Goal: Check status: Check status

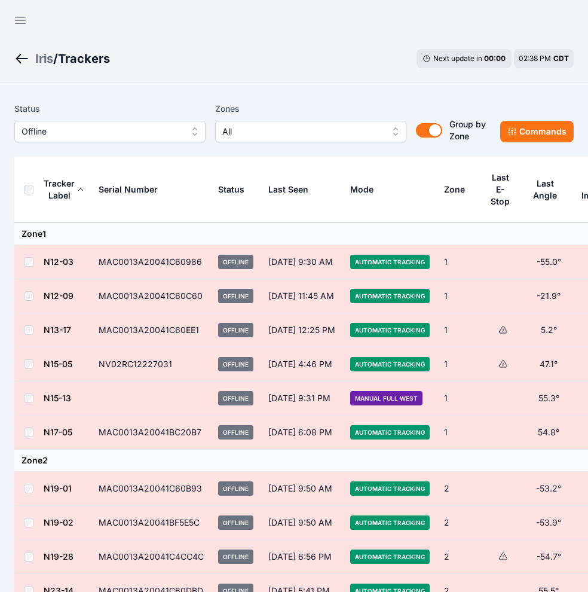
scroll to position [633, 0]
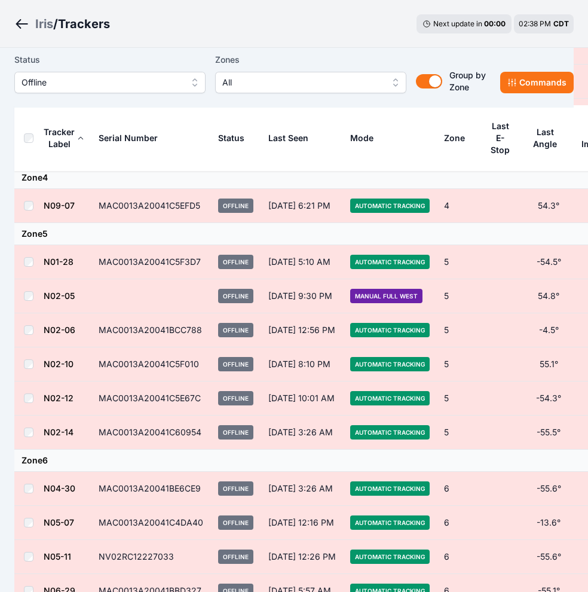
click at [98, 60] on label "Status" at bounding box center [109, 60] width 191 height 14
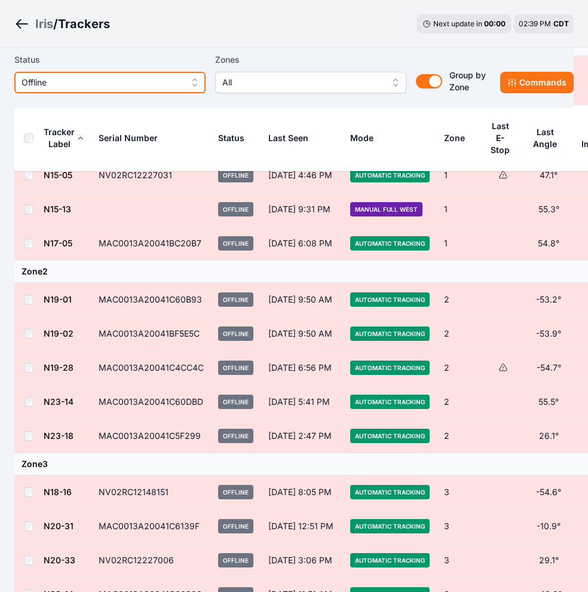
scroll to position [183, 0]
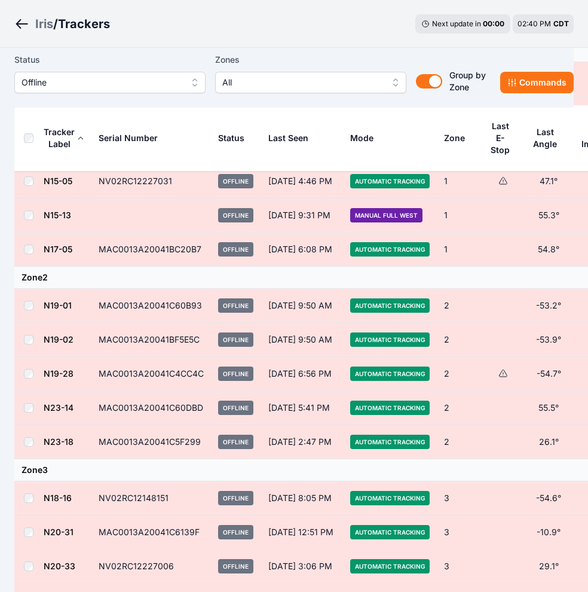
drag, startPoint x: 58, startPoint y: 345, endPoint x: 50, endPoint y: 337, distance: 11.4
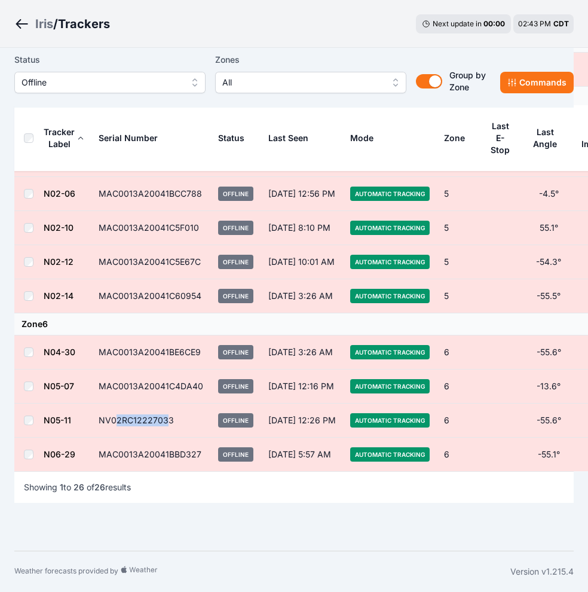
drag, startPoint x: 167, startPoint y: 423, endPoint x: 131, endPoint y: 421, distance: 35.3
click at [131, 421] on td "NV02RC12227033" at bounding box center [151, 420] width 120 height 34
drag, startPoint x: 131, startPoint y: 421, endPoint x: 166, endPoint y: 417, distance: 34.8
click at [166, 417] on td "NV02RC12227033" at bounding box center [151, 420] width 120 height 34
drag, startPoint x: 172, startPoint y: 418, endPoint x: 95, endPoint y: 420, distance: 77.1
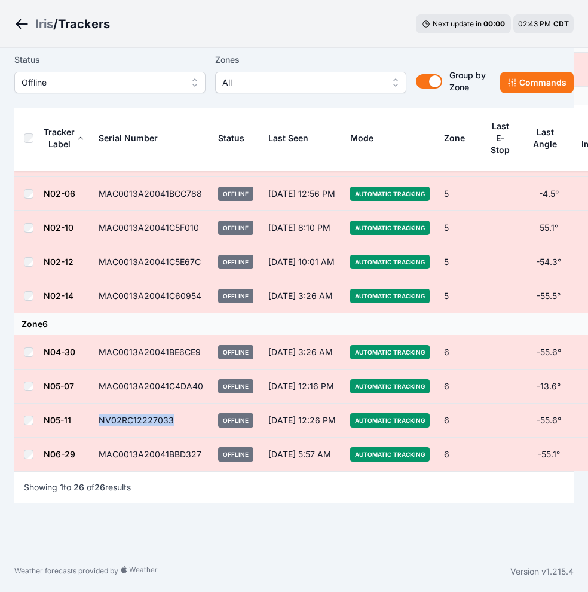
click at [95, 420] on td "NV02RC12227033" at bounding box center [151, 420] width 120 height 34
copy td "NV02RC12227033"
drag, startPoint x: 197, startPoint y: 452, endPoint x: 99, endPoint y: 457, distance: 98.2
click at [99, 457] on td "MAC0013A20041BBD327" at bounding box center [151, 454] width 120 height 34
copy td "MAC0013A20041BBD327"
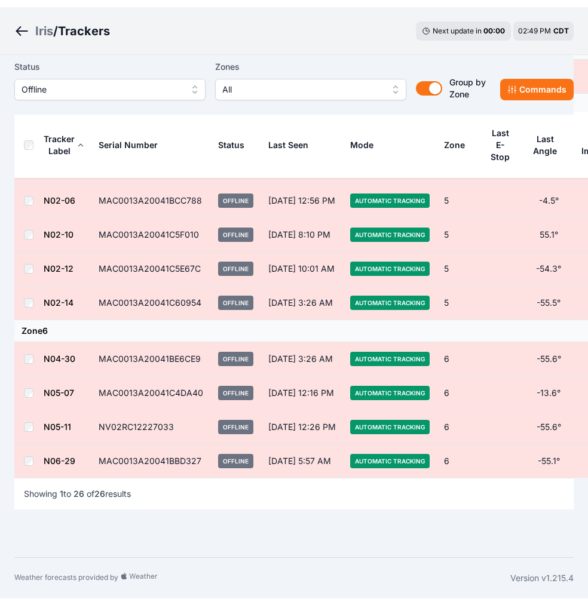
scroll to position [0, 0]
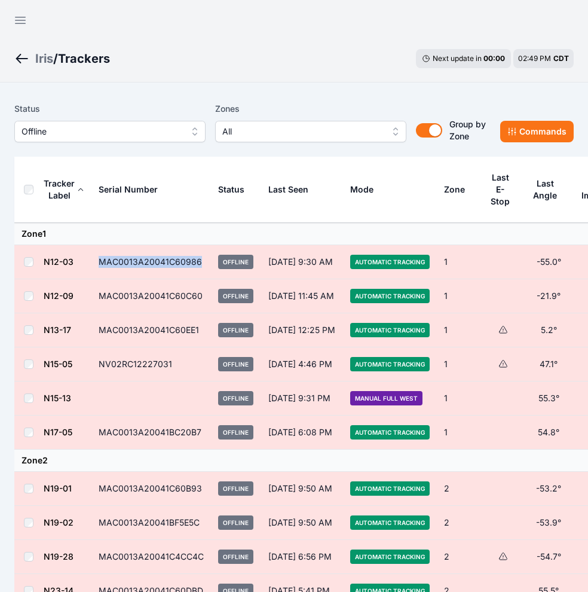
drag, startPoint x: 201, startPoint y: 261, endPoint x: 99, endPoint y: 259, distance: 102.2
click at [99, 259] on td "MAC0013A20041C60986" at bounding box center [151, 262] width 120 height 34
copy td "MAC0013A20041C60986"
drag, startPoint x: 198, startPoint y: 331, endPoint x: 97, endPoint y: 335, distance: 100.5
click at [97, 335] on td "MAC0013A20041C60EE1" at bounding box center [151, 330] width 120 height 34
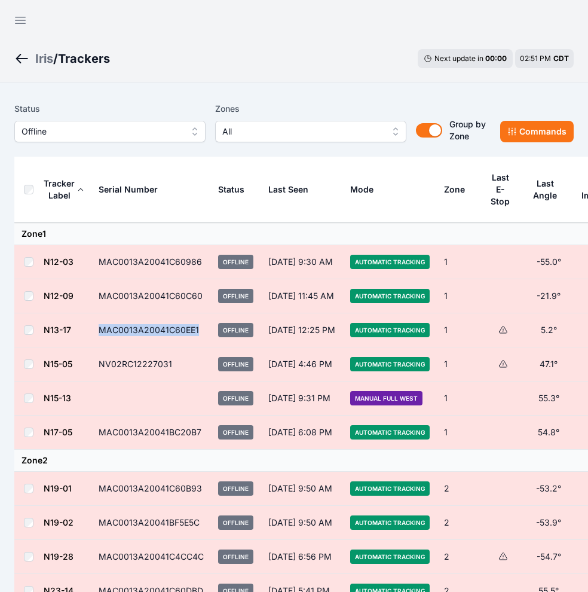
copy td "MAC0013A20041C60EE1"
drag, startPoint x: 201, startPoint y: 431, endPoint x: 99, endPoint y: 434, distance: 102.8
click at [99, 434] on td "MAC0013A20041BC20B7" at bounding box center [151, 432] width 120 height 34
copy td "MAC0013A20041BC20B7"
click at [17, 17] on icon "button" at bounding box center [21, 20] width 10 height 7
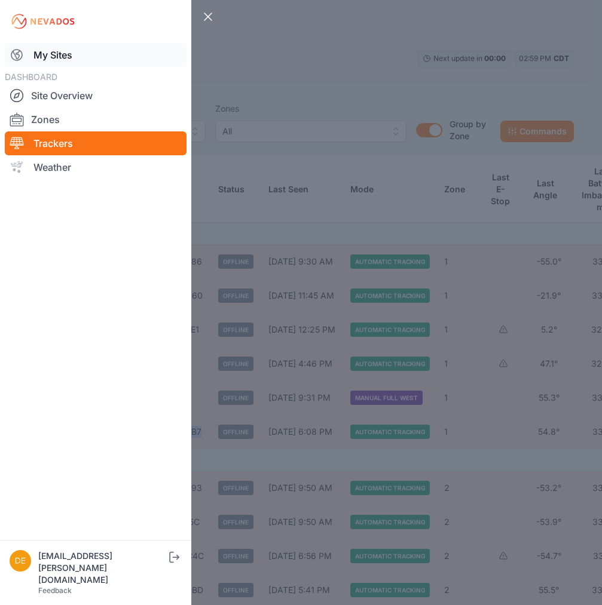
click at [50, 54] on link "My Sites" at bounding box center [96, 55] width 182 height 24
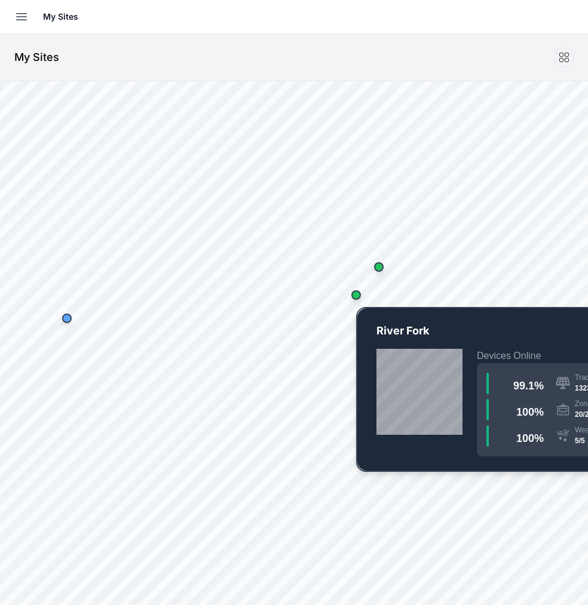
click at [360, 299] on div "Map marker" at bounding box center [356, 295] width 24 height 24
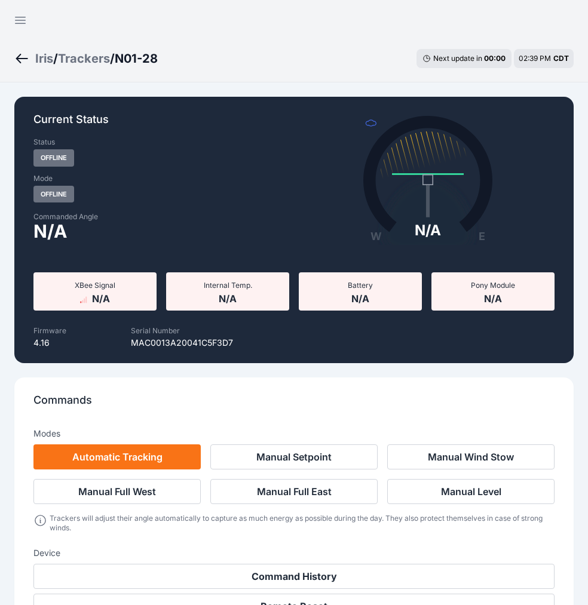
scroll to position [1331, 0]
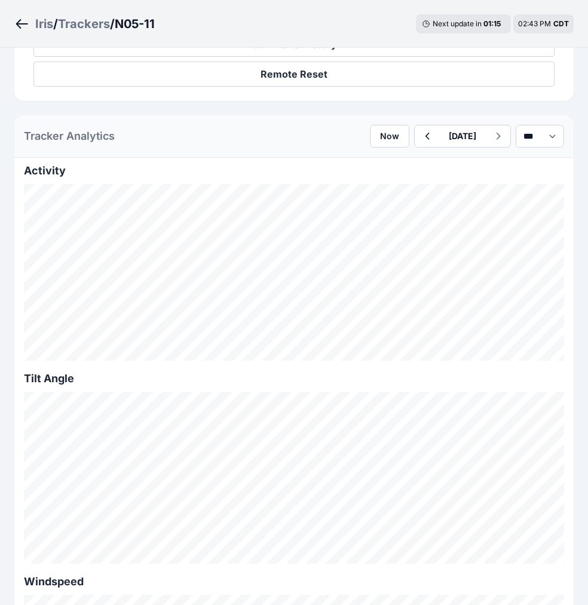
scroll to position [320, 0]
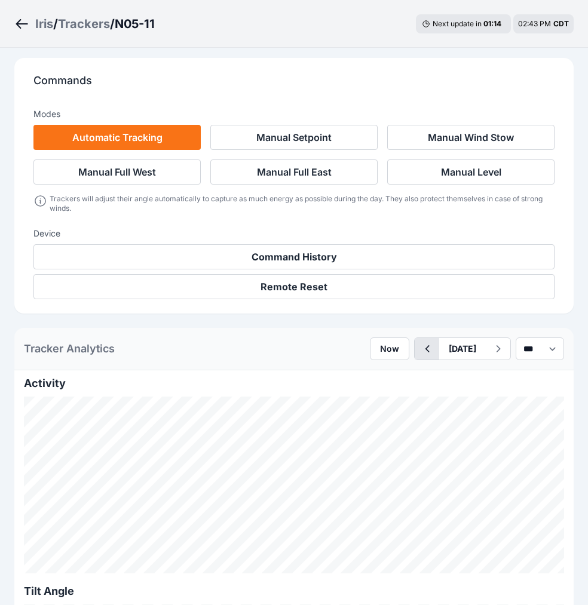
click at [426, 351] on icon "button" at bounding box center [428, 348] width 4 height 7
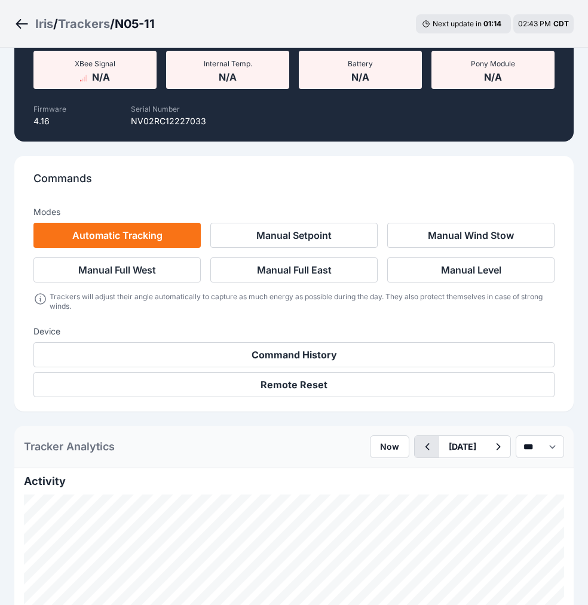
scroll to position [320, 0]
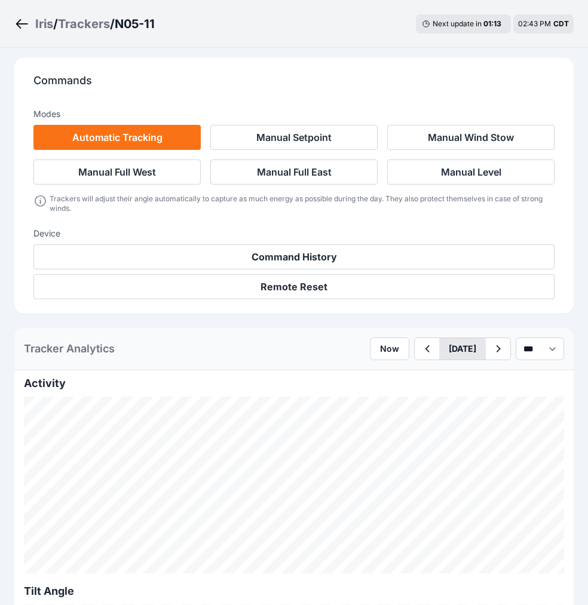
click at [451, 344] on button "[DATE]" at bounding box center [462, 349] width 47 height 22
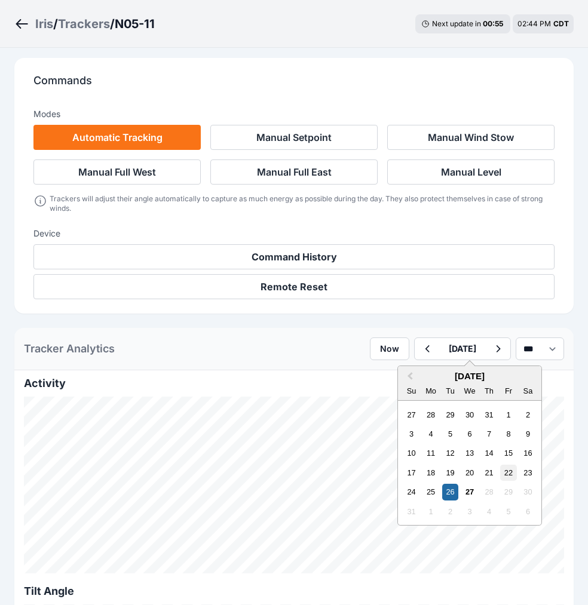
click at [500, 475] on div "22" at bounding box center [508, 473] width 16 height 16
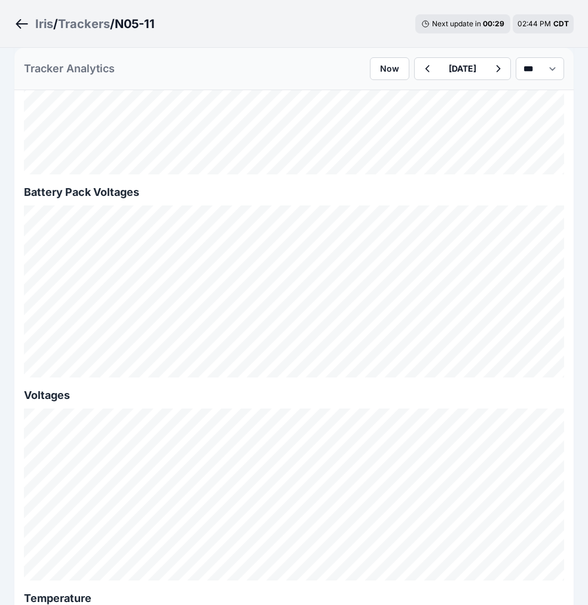
scroll to position [1315, 0]
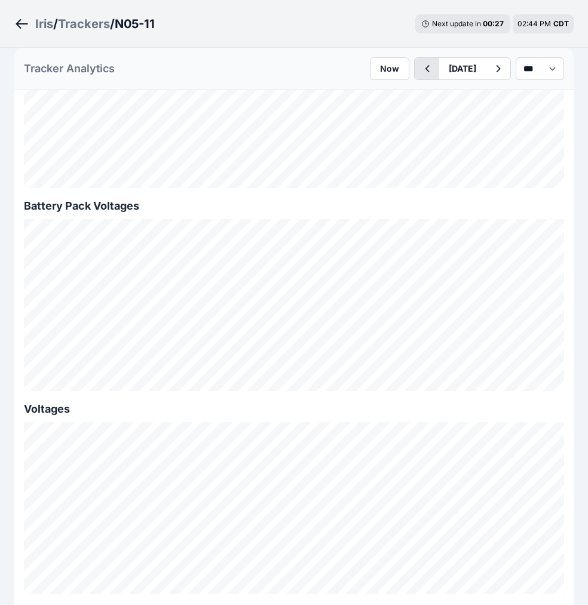
click at [420, 63] on icon "button" at bounding box center [427, 69] width 15 height 14
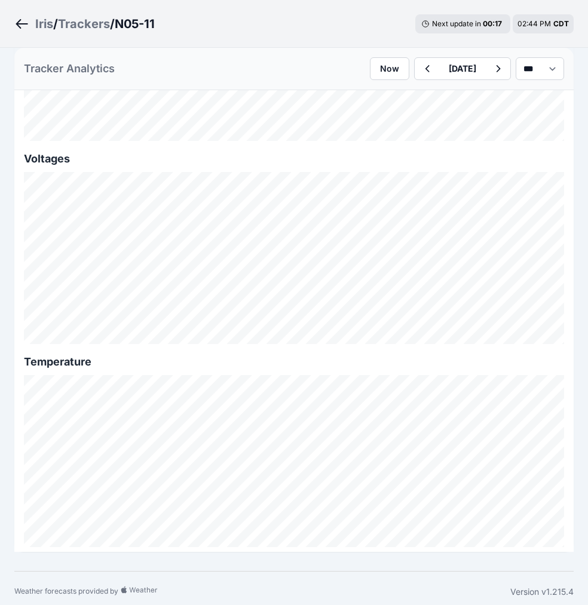
scroll to position [1572, 0]
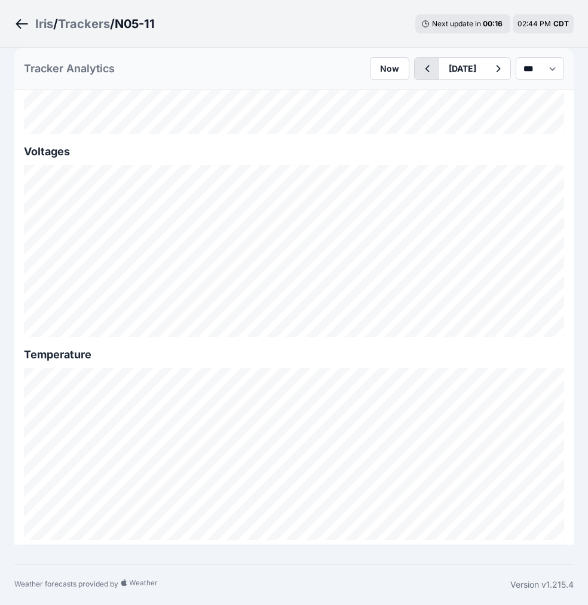
click at [420, 67] on icon "button" at bounding box center [427, 69] width 15 height 14
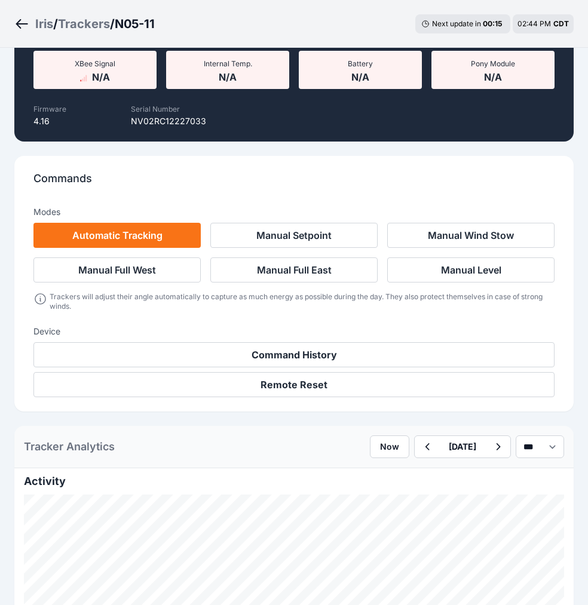
scroll to position [1572, 0]
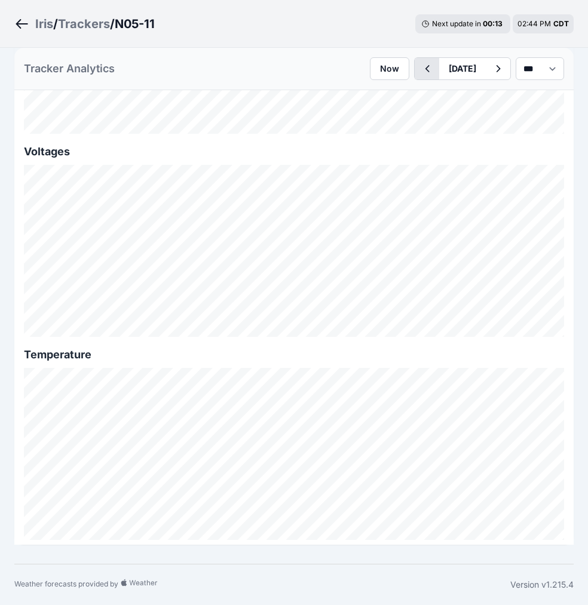
click at [420, 68] on icon "button" at bounding box center [427, 69] width 15 height 14
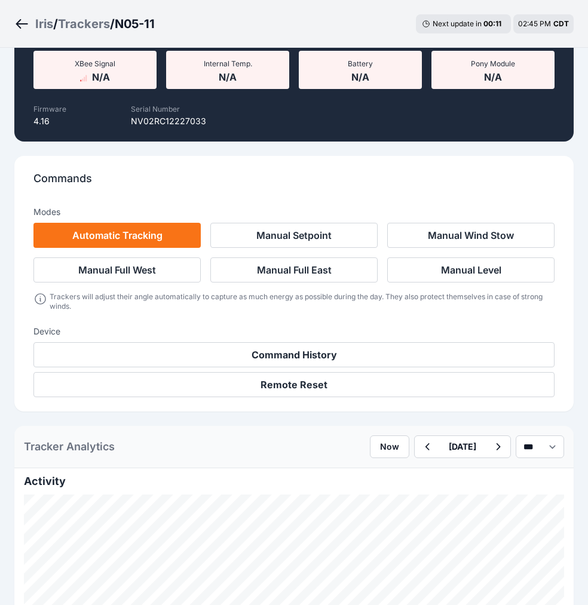
scroll to position [1572, 0]
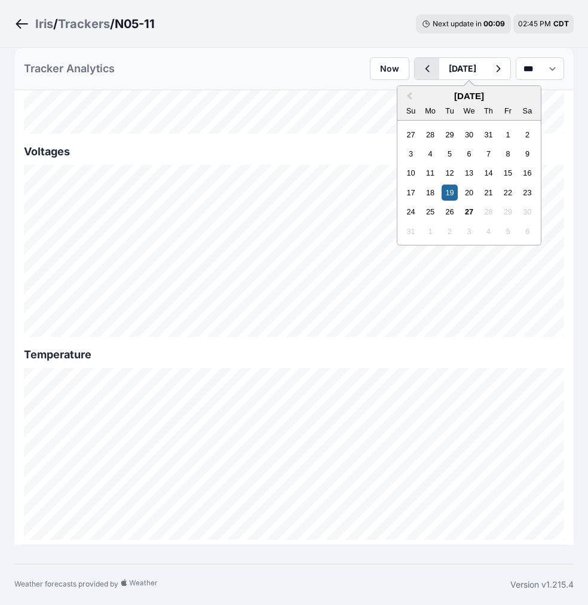
click at [414, 62] on div "August 19 Previous Month August 2025 Su Mo Tu We Th Fr Sa 27 28 29 30 31 1 2 3 …" at bounding box center [462, 68] width 97 height 23
click at [415, 62] on button "button" at bounding box center [427, 69] width 25 height 22
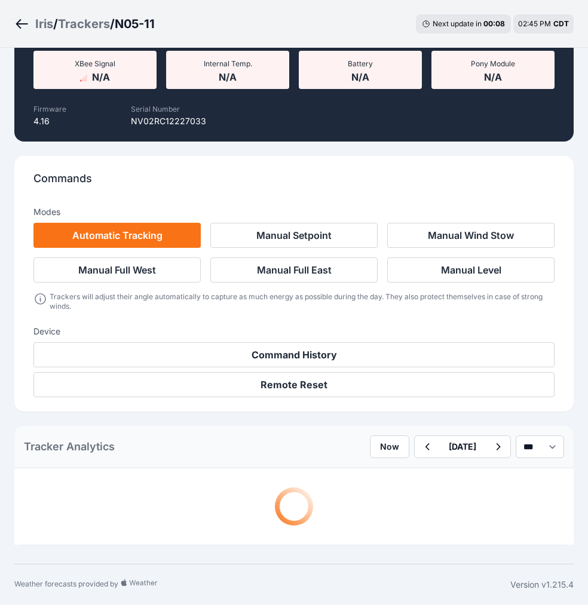
scroll to position [1572, 0]
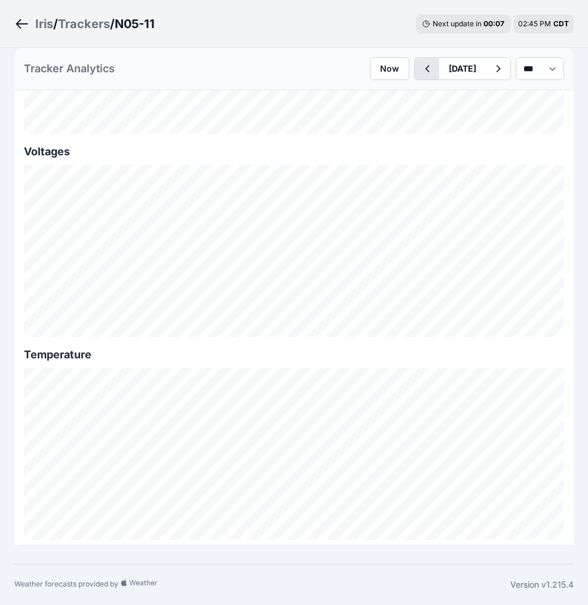
click at [420, 64] on icon "button" at bounding box center [427, 69] width 15 height 14
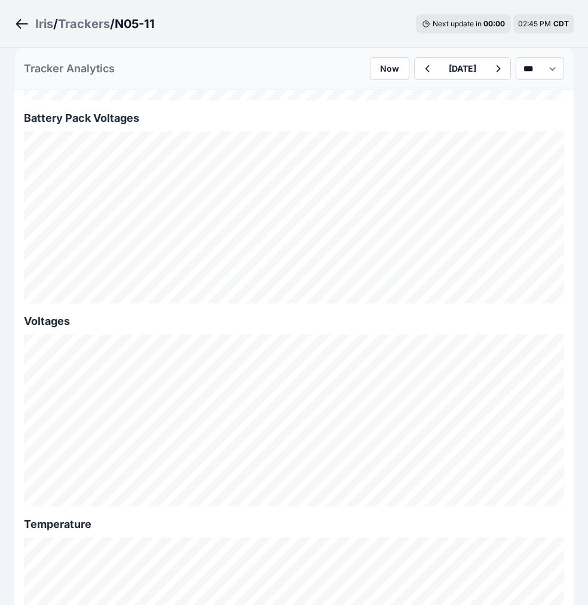
scroll to position [1398, 0]
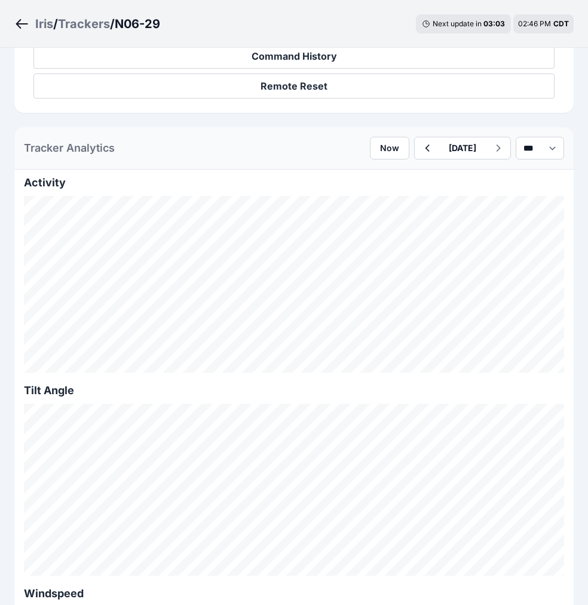
scroll to position [514, 0]
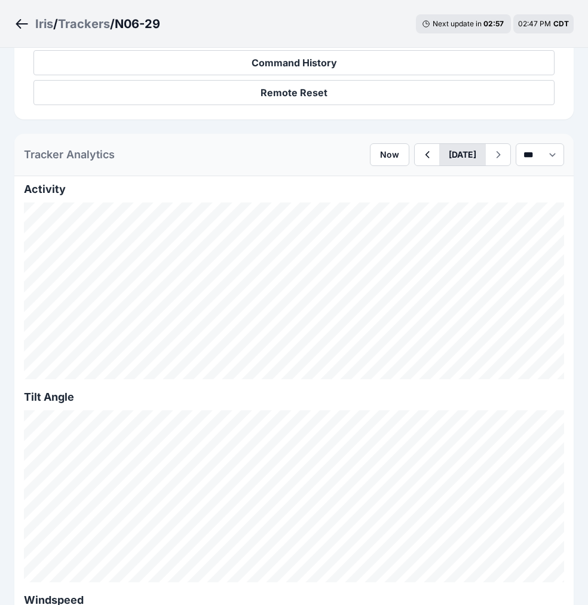
click at [453, 150] on button "August 27" at bounding box center [462, 155] width 47 height 22
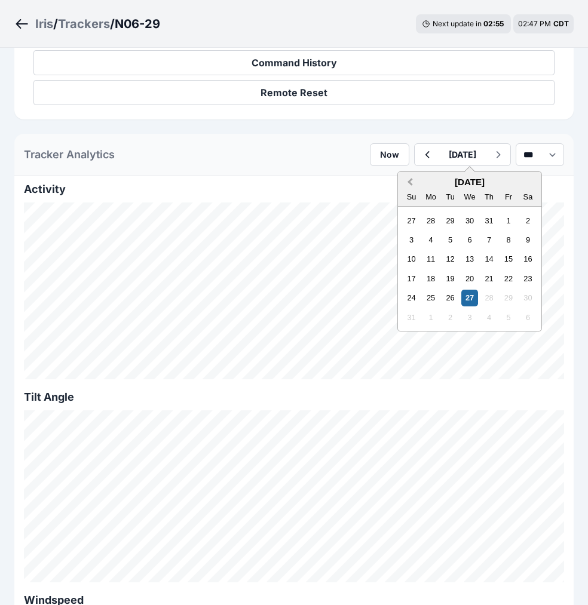
click at [399, 176] on button "Previous Month" at bounding box center [408, 182] width 19 height 19
click at [403, 273] on div "20" at bounding box center [411, 279] width 16 height 16
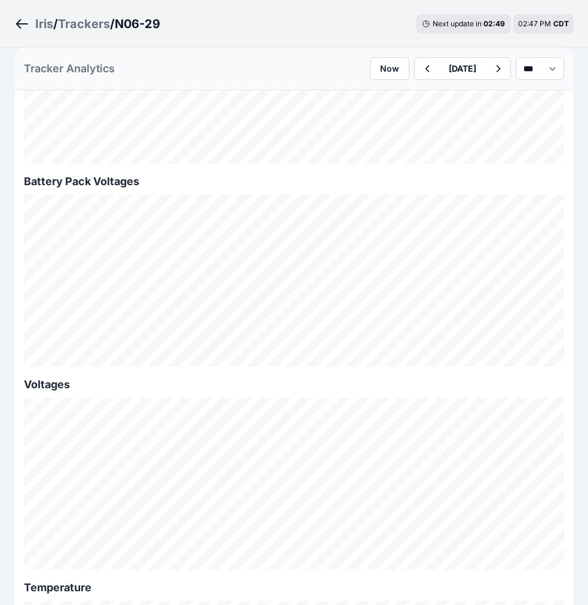
scroll to position [1342, 0]
click at [420, 74] on icon "button" at bounding box center [427, 69] width 15 height 14
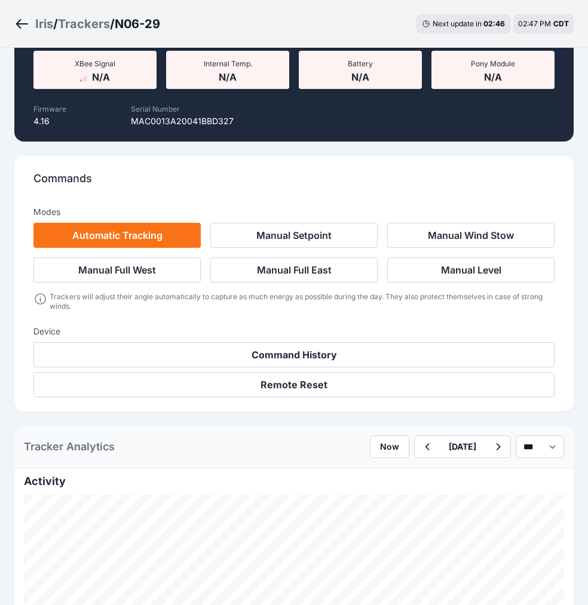
scroll to position [1342, 0]
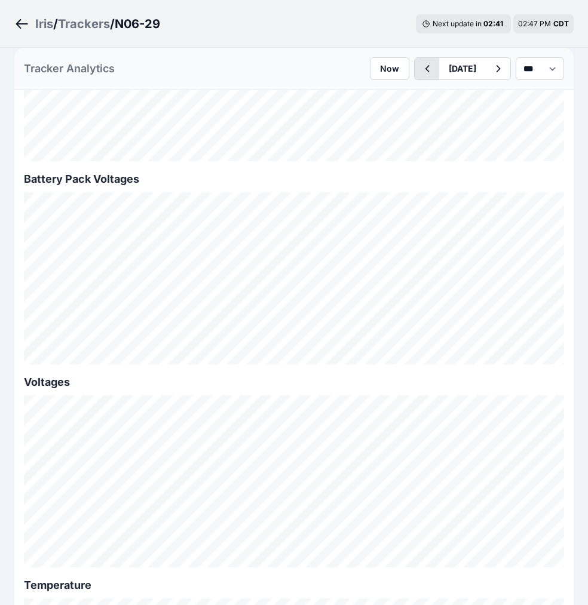
click at [420, 72] on icon "button" at bounding box center [427, 69] width 15 height 14
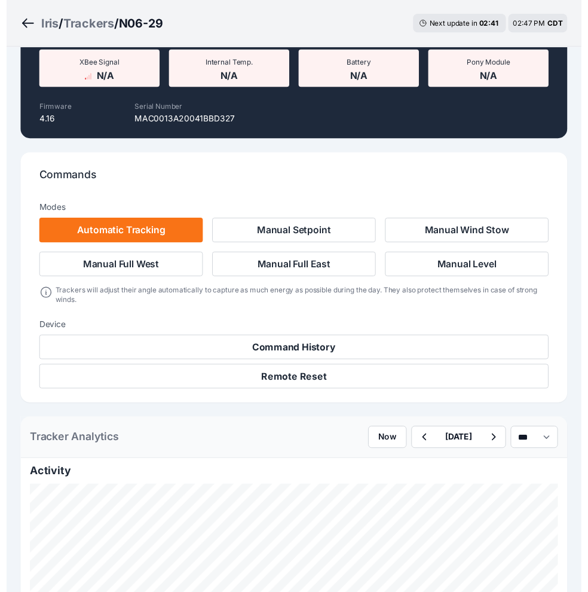
scroll to position [1342, 0]
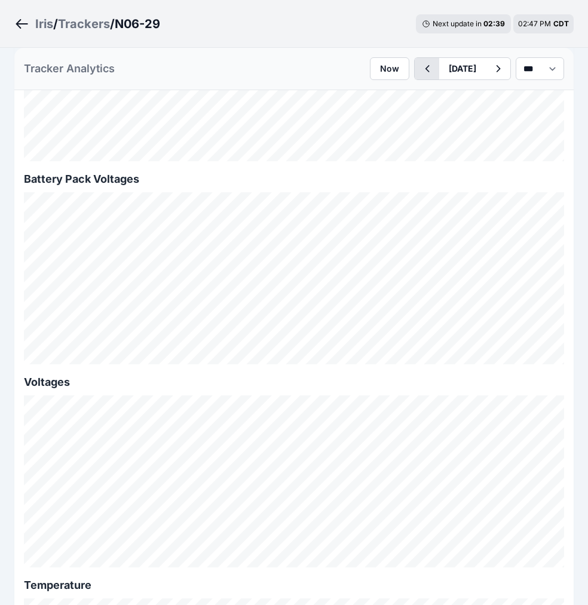
click at [420, 70] on icon "button" at bounding box center [427, 69] width 15 height 14
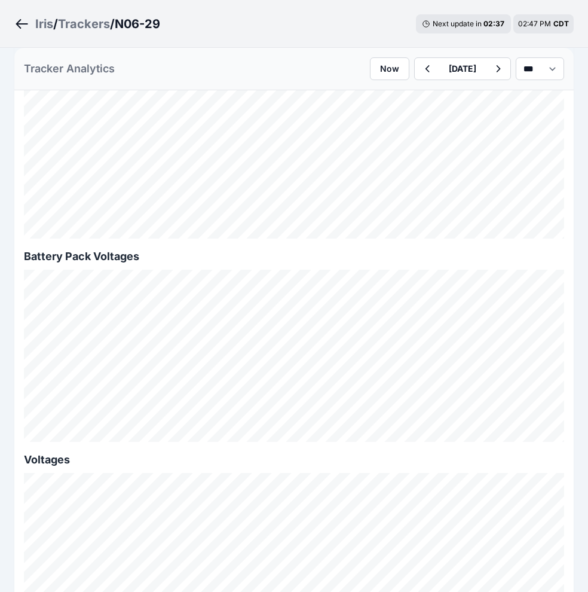
scroll to position [1248, 0]
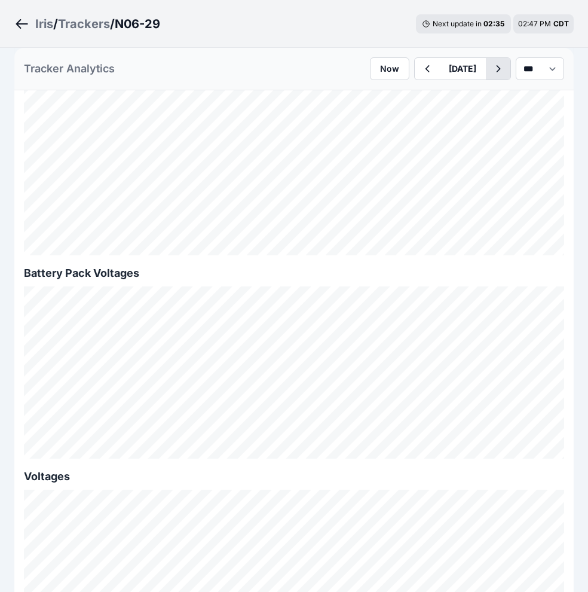
click at [491, 73] on icon "button" at bounding box center [498, 69] width 15 height 14
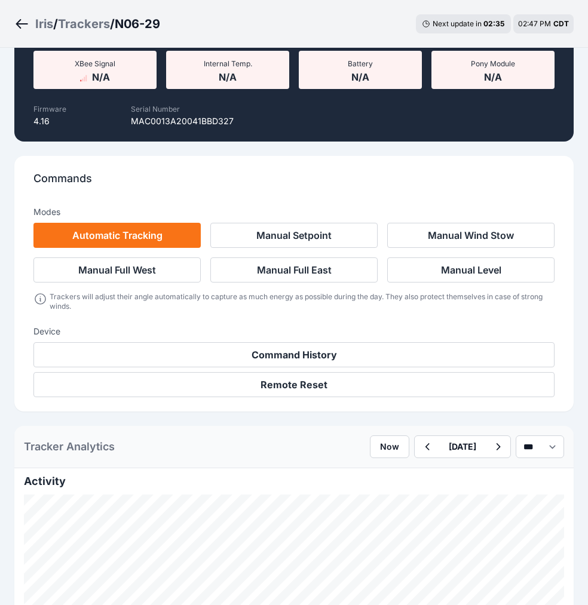
scroll to position [1248, 0]
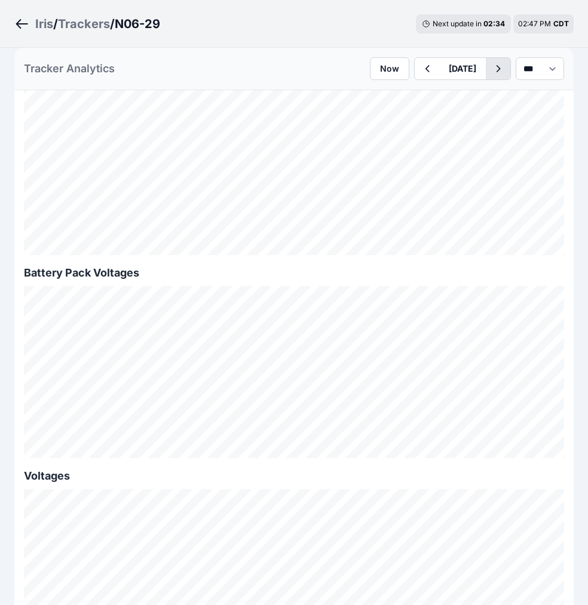
click at [491, 73] on icon "button" at bounding box center [498, 69] width 15 height 14
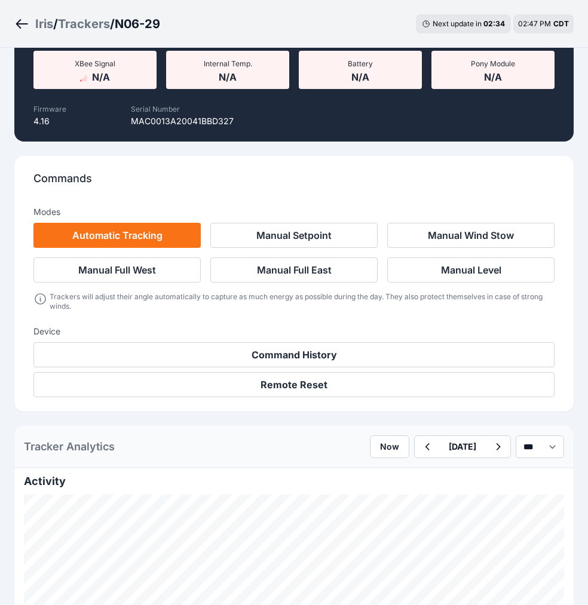
scroll to position [1248, 0]
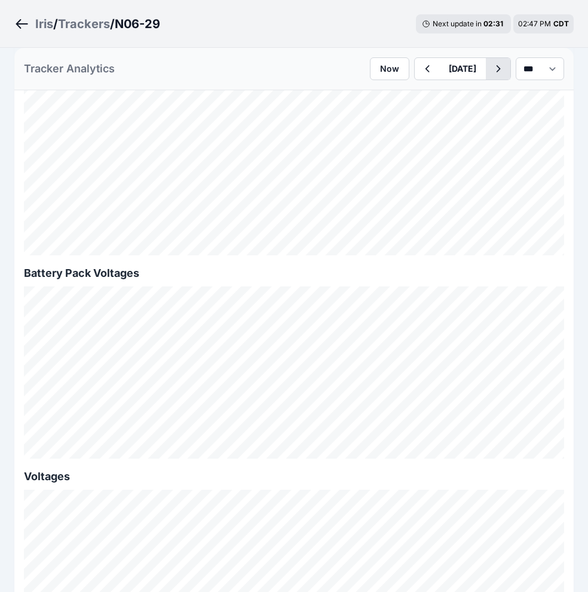
click at [491, 70] on icon "button" at bounding box center [498, 69] width 15 height 14
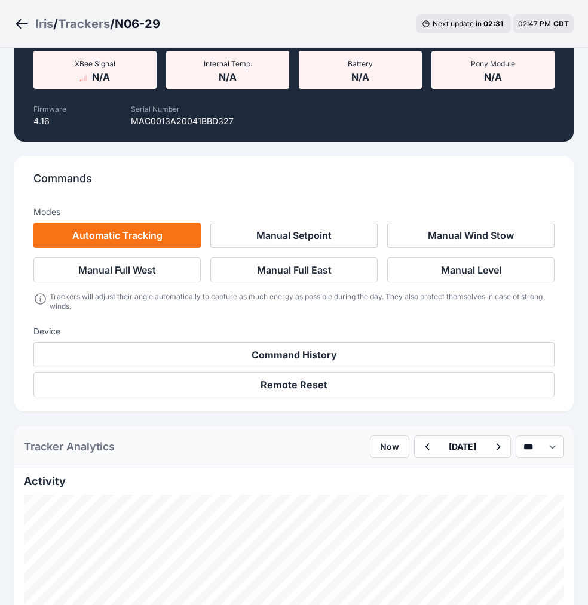
scroll to position [1248, 0]
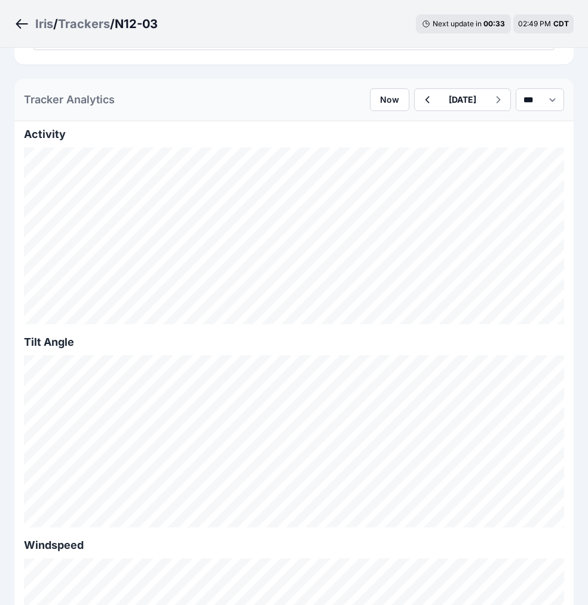
scroll to position [574, 0]
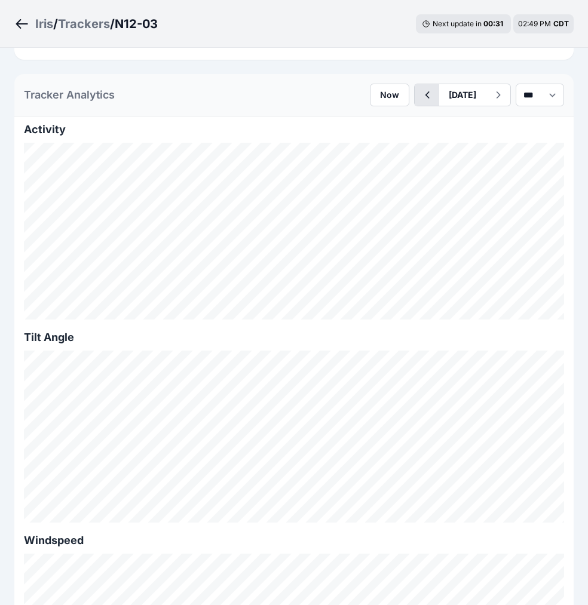
click at [420, 95] on icon "button" at bounding box center [427, 95] width 15 height 14
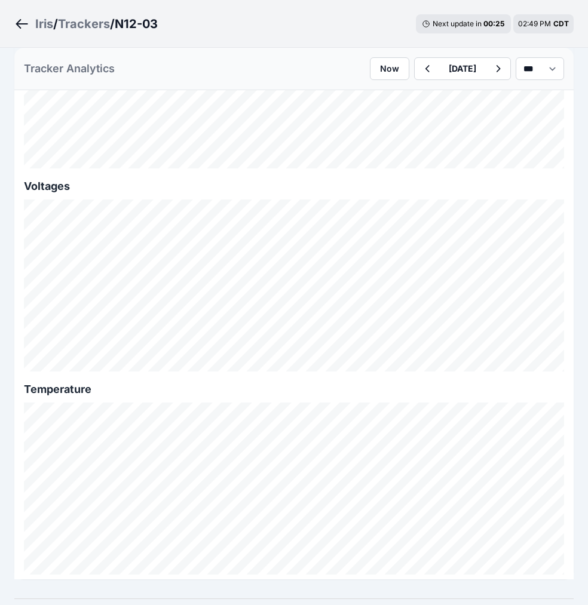
scroll to position [1572, 0]
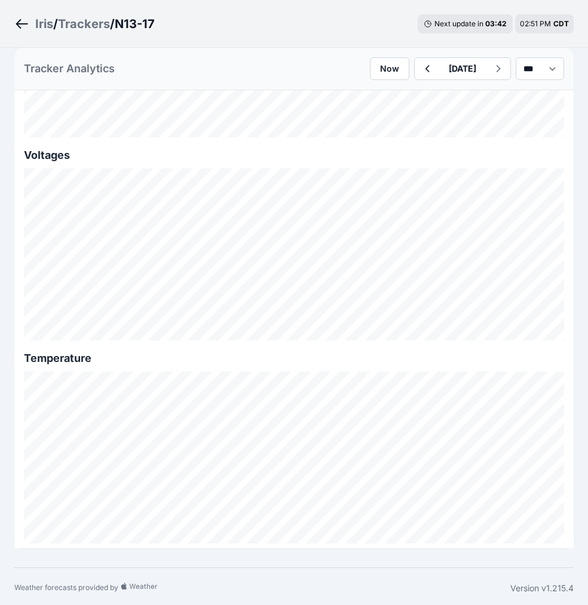
scroll to position [1572, 0]
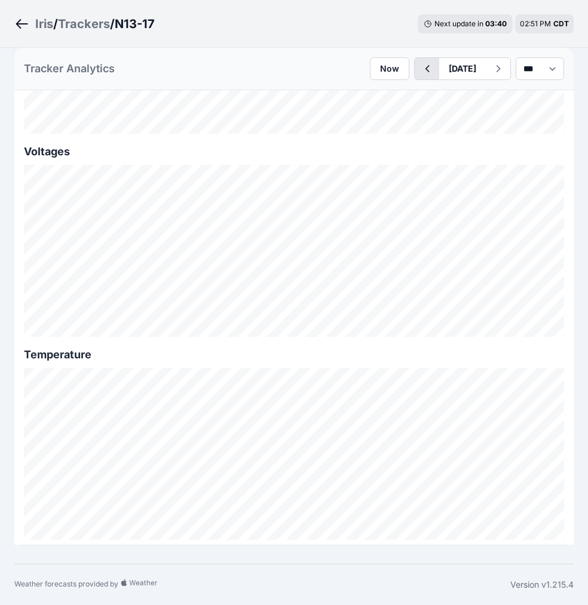
click at [426, 71] on icon "button" at bounding box center [428, 68] width 4 height 7
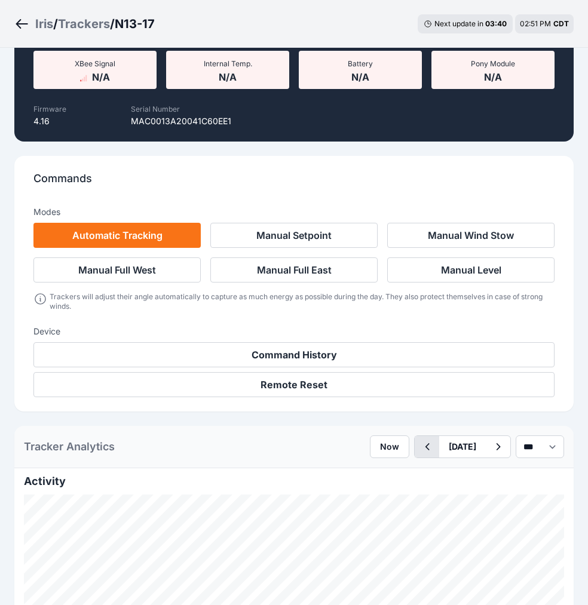
scroll to position [1572, 0]
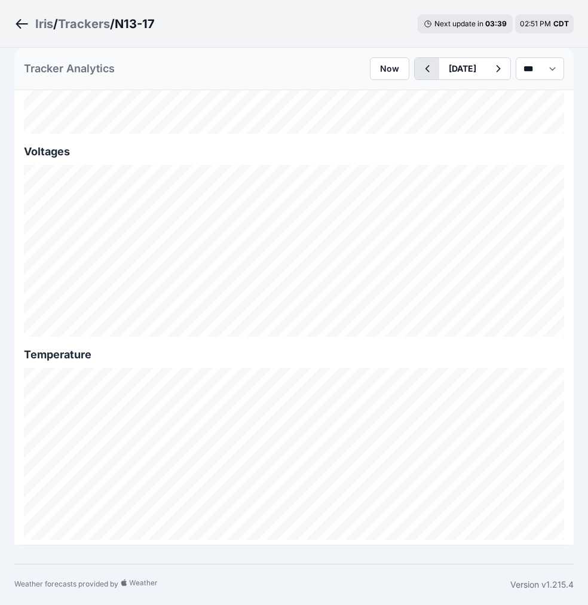
click at [420, 69] on icon "button" at bounding box center [427, 69] width 15 height 14
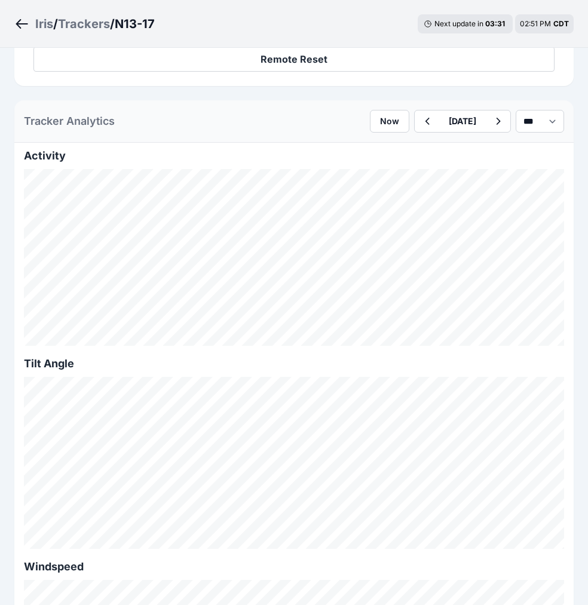
scroll to position [554, 0]
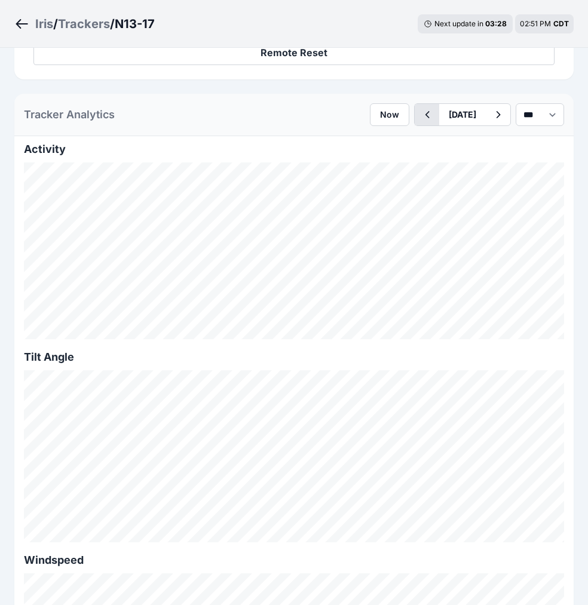
click at [415, 115] on button "button" at bounding box center [427, 115] width 25 height 22
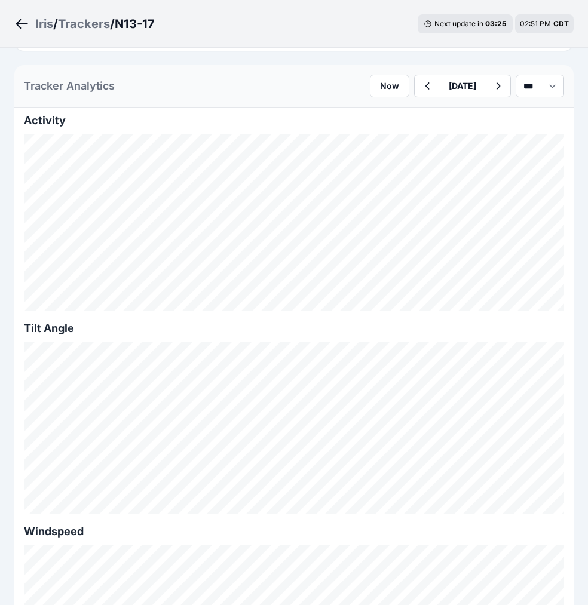
scroll to position [470, 0]
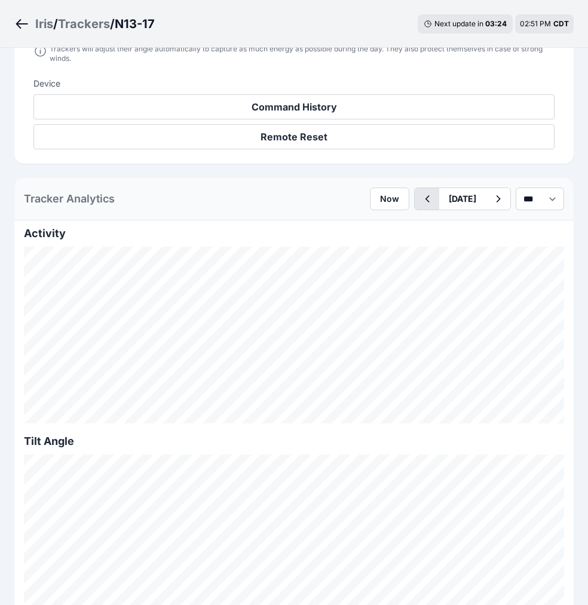
click at [426, 201] on icon "button" at bounding box center [428, 198] width 4 height 7
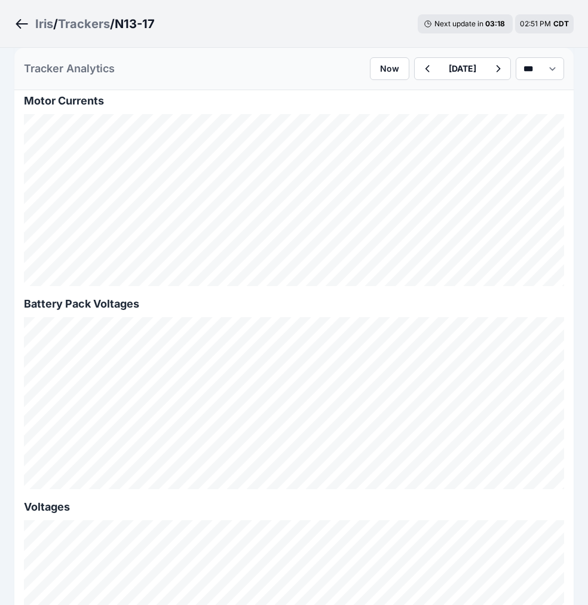
scroll to position [1353, 0]
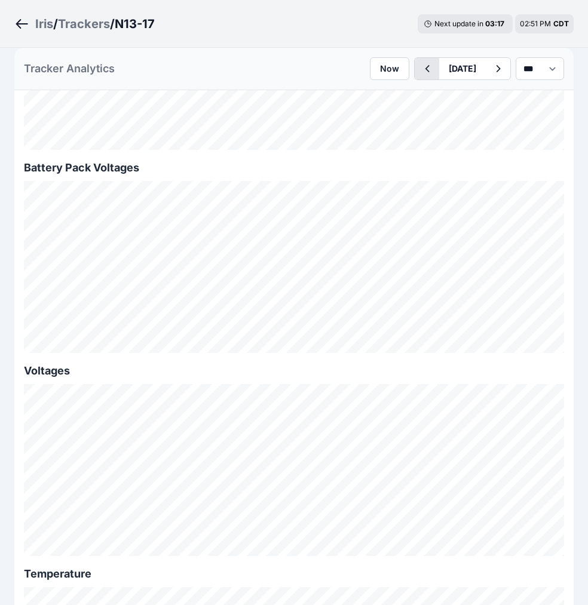
click at [420, 66] on icon "button" at bounding box center [427, 69] width 15 height 14
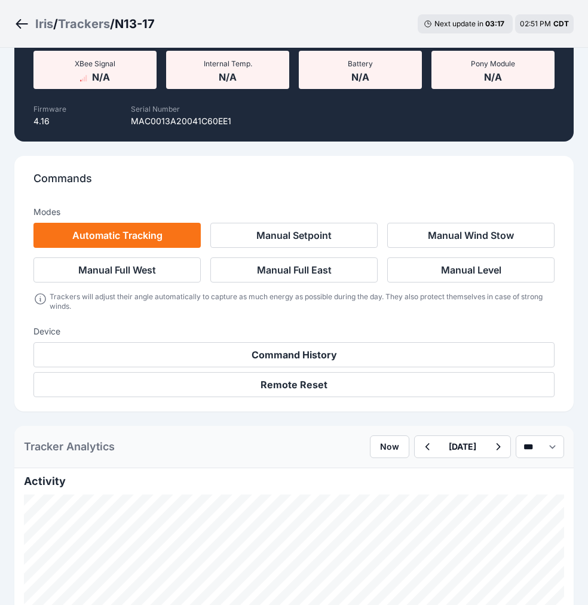
scroll to position [1353, 0]
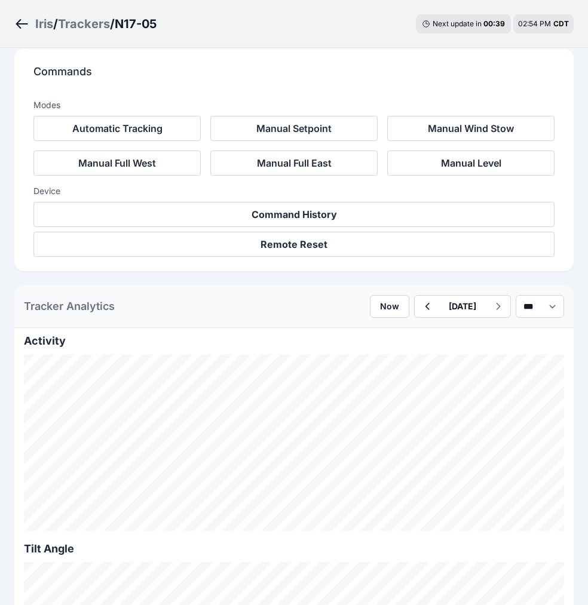
scroll to position [420, 0]
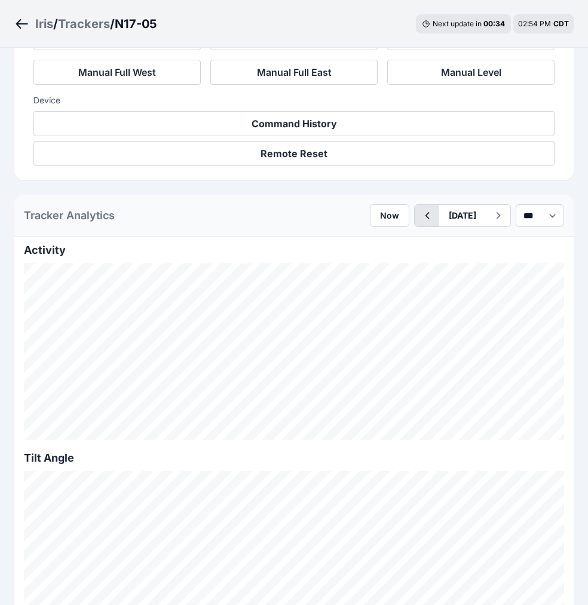
click at [420, 221] on icon "button" at bounding box center [427, 216] width 15 height 14
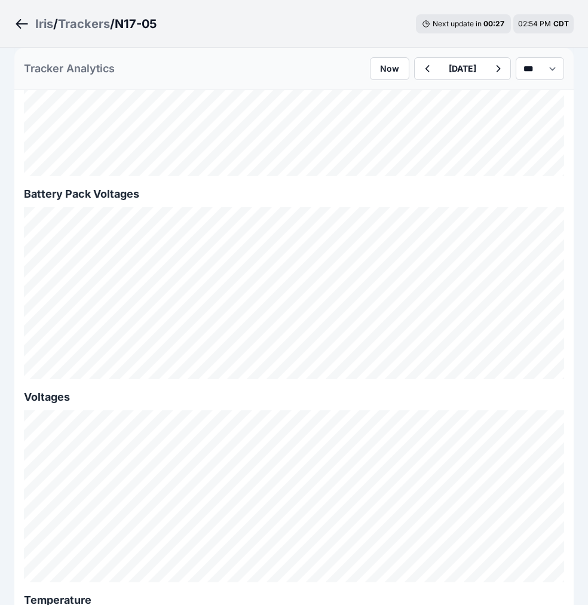
scroll to position [1302, 0]
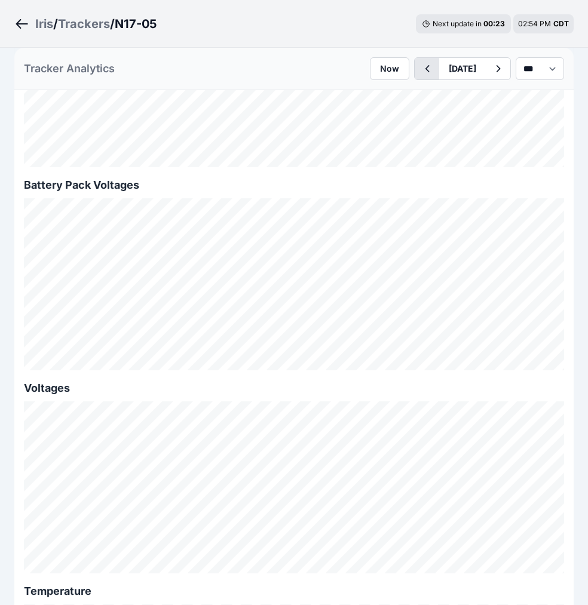
click at [420, 69] on icon "button" at bounding box center [427, 69] width 15 height 14
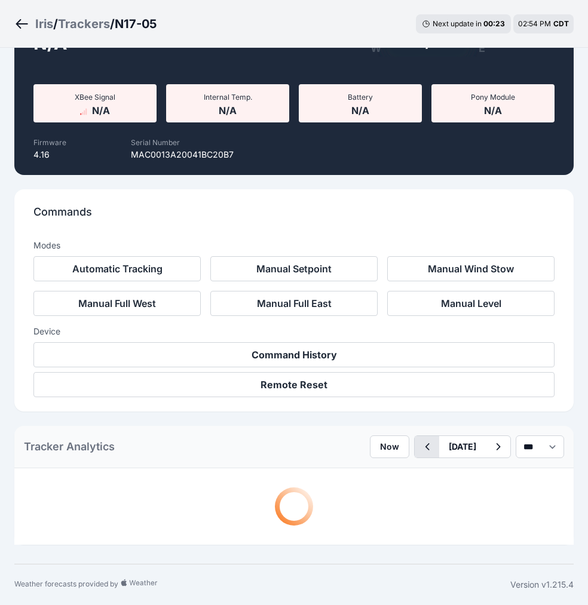
scroll to position [1302, 0]
